Goal: Go to known website: Access a specific website the user already knows

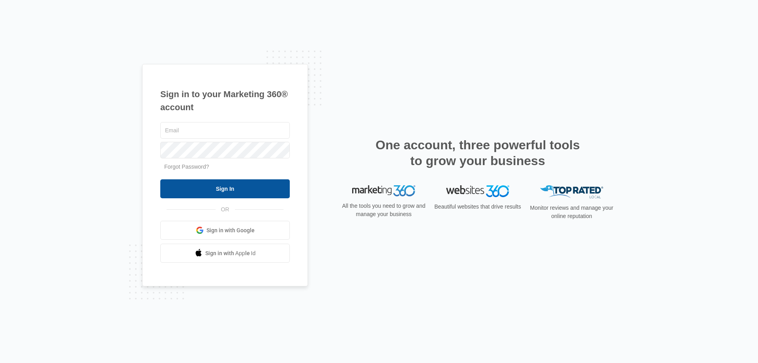
type input "[EMAIL_ADDRESS][DOMAIN_NAME]"
click at [223, 184] on input "Sign In" at bounding box center [224, 188] width 129 height 19
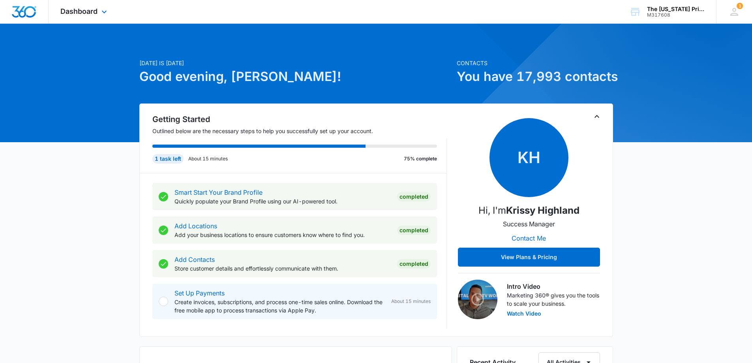
click at [90, 16] on div "Dashboard Apps Reputation Websites Forms CRM Email Social POS Content Ads Intel…" at bounding box center [85, 11] width 72 height 23
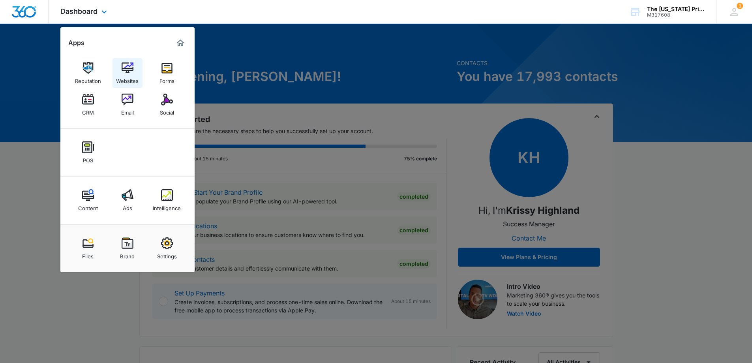
click at [125, 80] on div "Websites" at bounding box center [127, 79] width 22 height 10
